Goal: Information Seeking & Learning: Learn about a topic

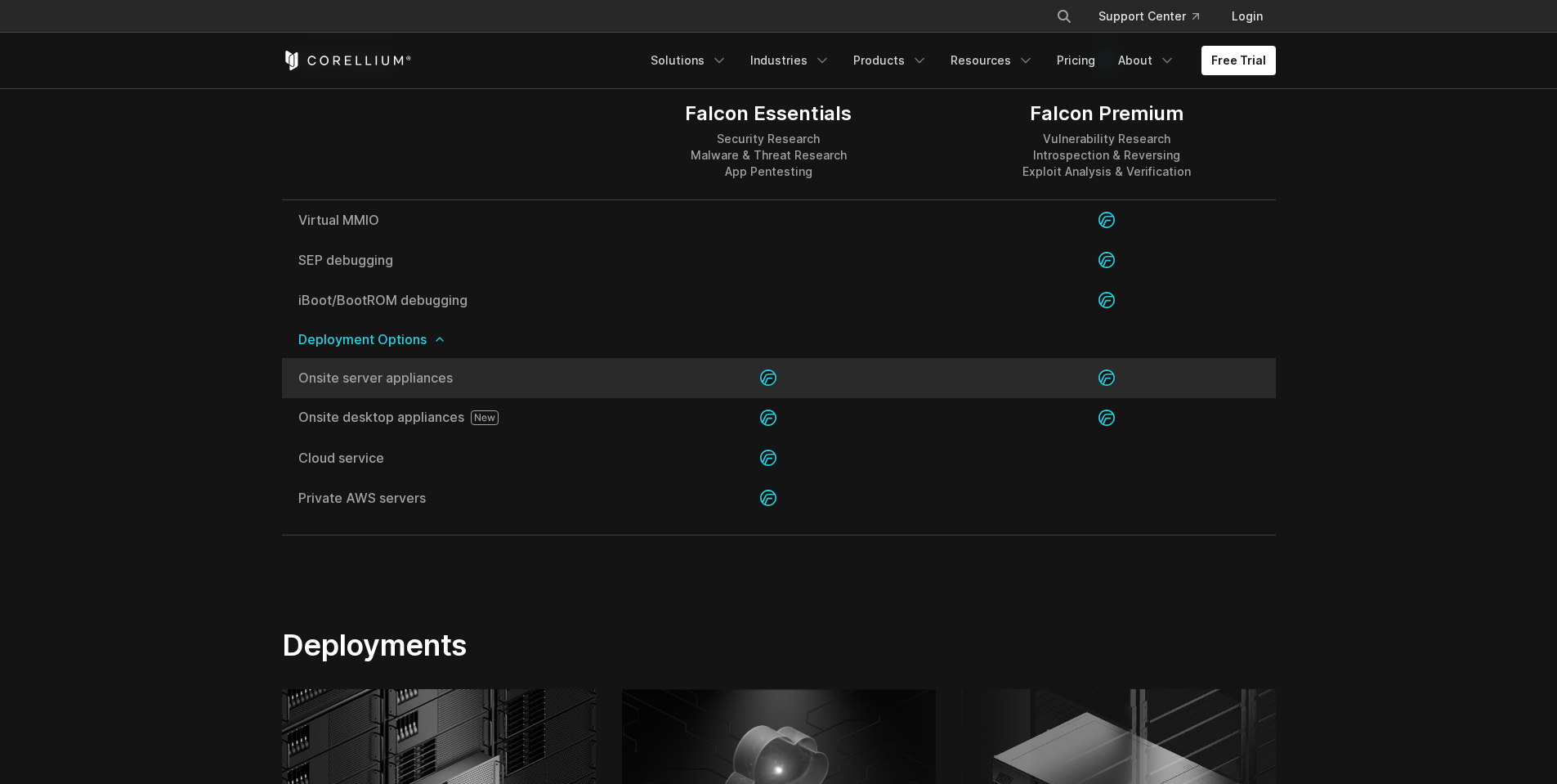
scroll to position [3597, 0]
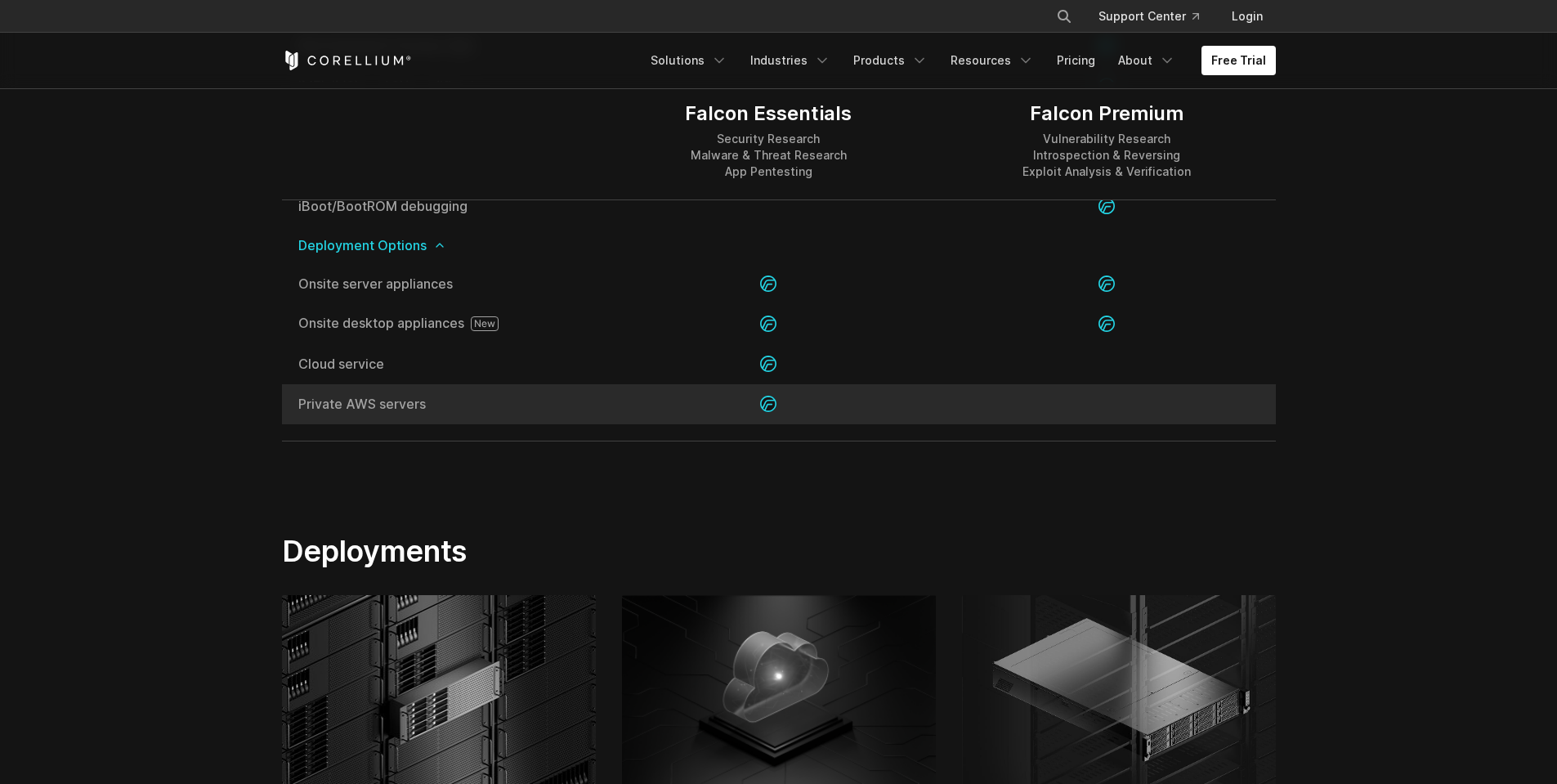
drag, startPoint x: 299, startPoint y: 408, endPoint x: 437, endPoint y: 400, distance: 138.2
click at [437, 400] on span "Private AWS servers" at bounding box center [441, 404] width 285 height 13
drag, startPoint x: 302, startPoint y: 361, endPoint x: 435, endPoint y: 408, distance: 141.1
click at [435, 408] on div "Onsite server appliances Onsite desktop appliances Cloud service Private AWS se…" at bounding box center [779, 343] width 994 height 160
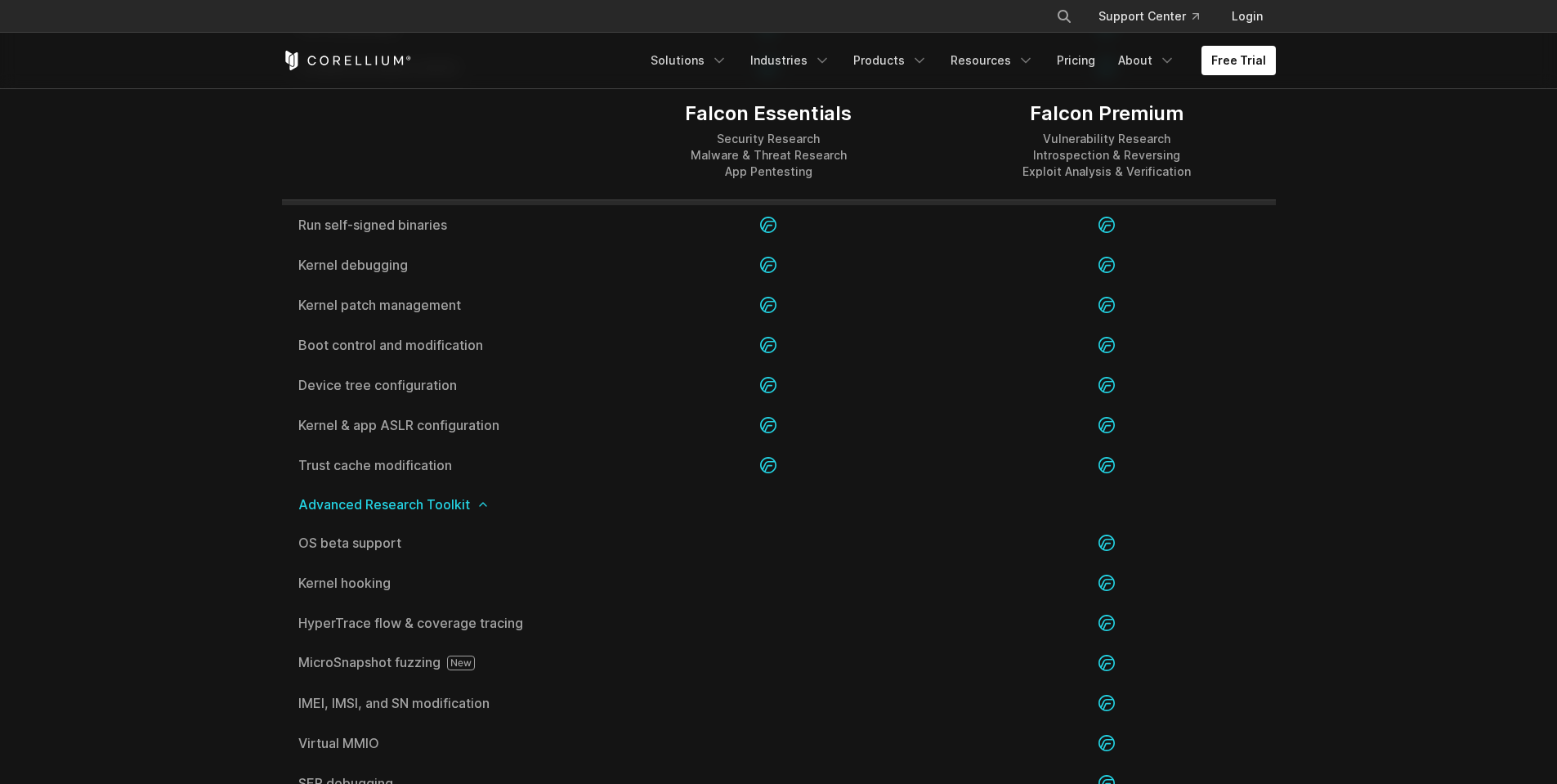
scroll to position [2942, 0]
